Goal: Task Accomplishment & Management: Use online tool/utility

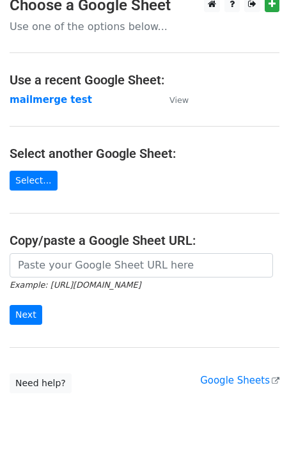
scroll to position [15, 0]
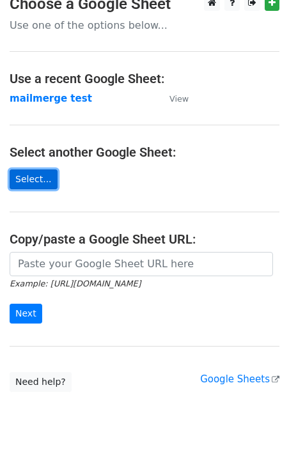
click at [27, 177] on link "Select..." at bounding box center [34, 180] width 48 height 20
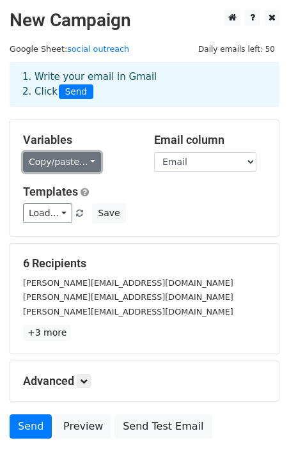
click at [77, 168] on link "Copy/paste..." at bounding box center [62, 162] width 78 height 20
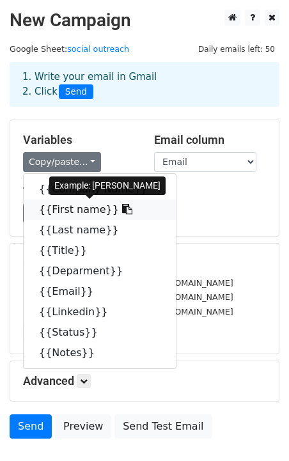
click at [68, 208] on link "{{First name}}" at bounding box center [100, 210] width 152 height 20
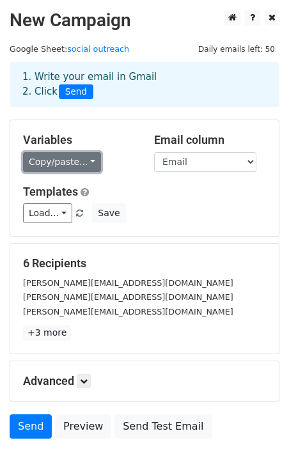
click at [56, 169] on link "Copy/paste..." at bounding box center [62, 162] width 78 height 20
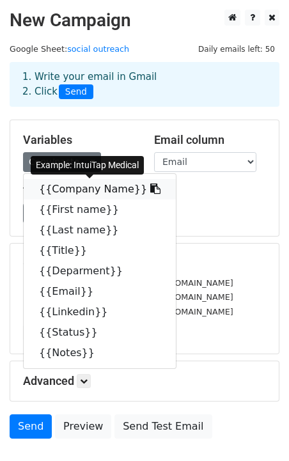
click at [69, 192] on link "{{Company Name}}" at bounding box center [100, 189] width 152 height 20
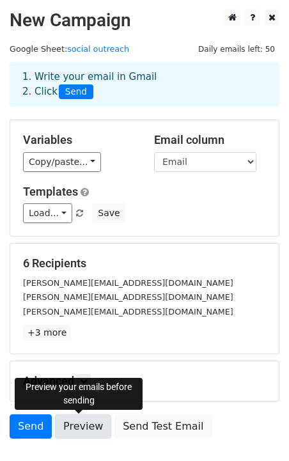
click at [83, 439] on link "Preview" at bounding box center [83, 426] width 56 height 24
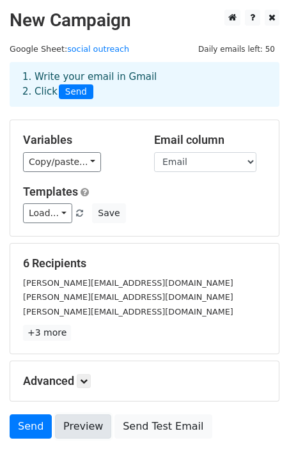
click at [83, 434] on link "Preview" at bounding box center [83, 426] width 56 height 24
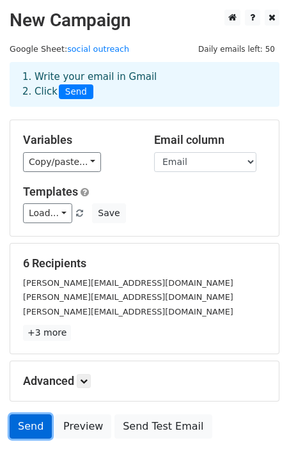
click at [30, 425] on link "Send" at bounding box center [31, 426] width 42 height 24
